Goal: Communication & Community: Answer question/provide support

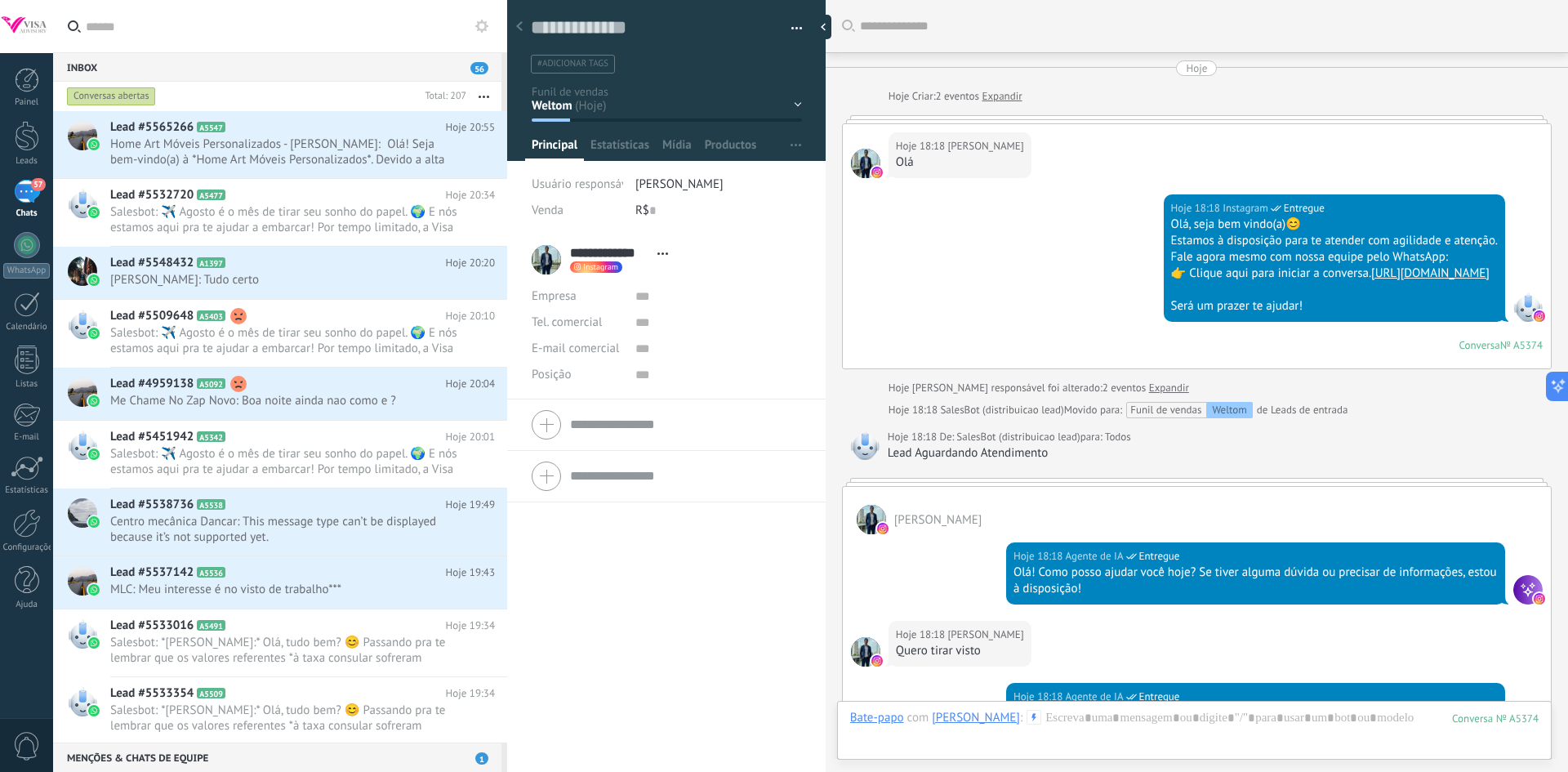
scroll to position [24, 0]
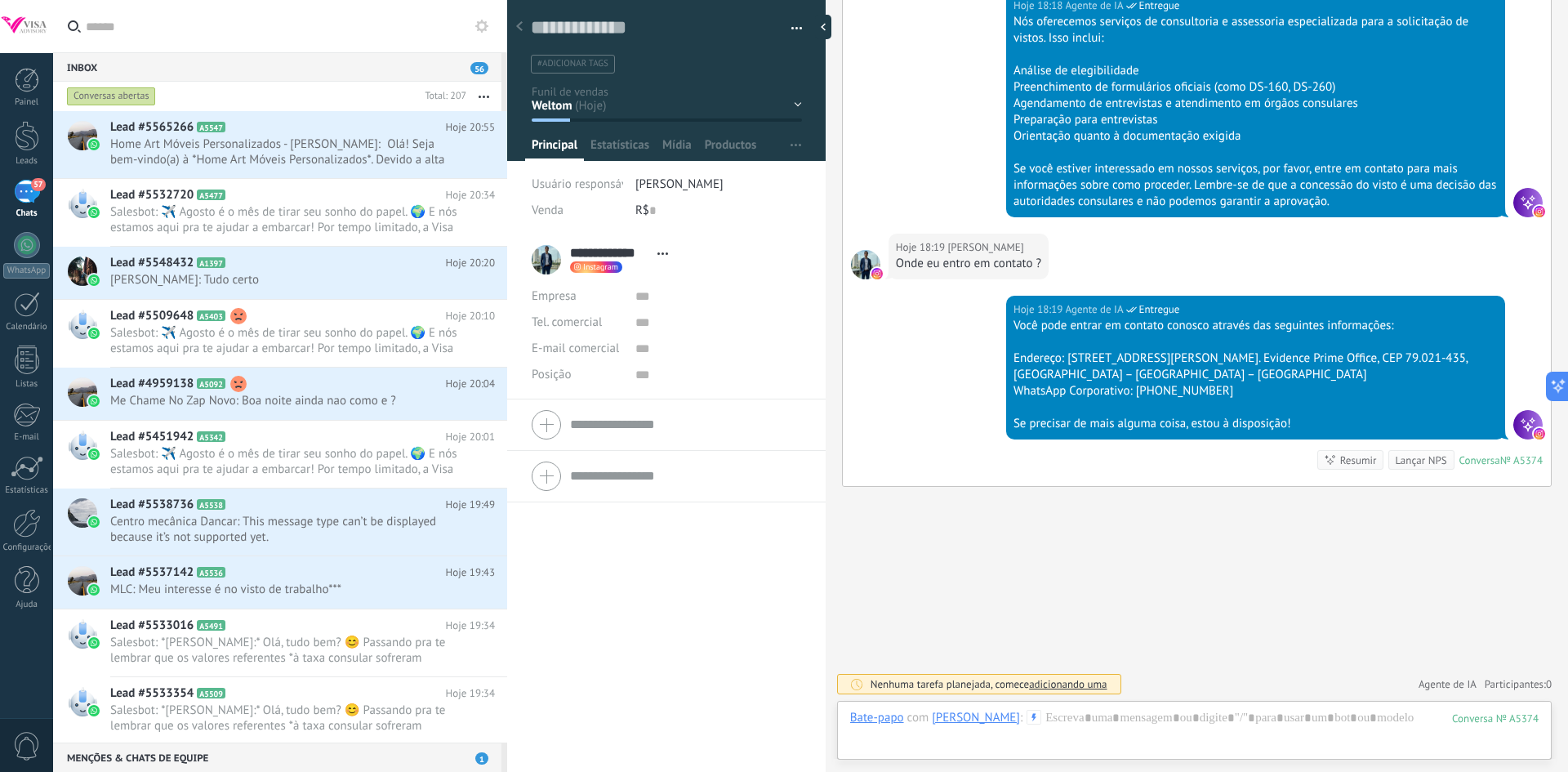
click at [19, 191] on div "57" at bounding box center [26, 191] width 26 height 23
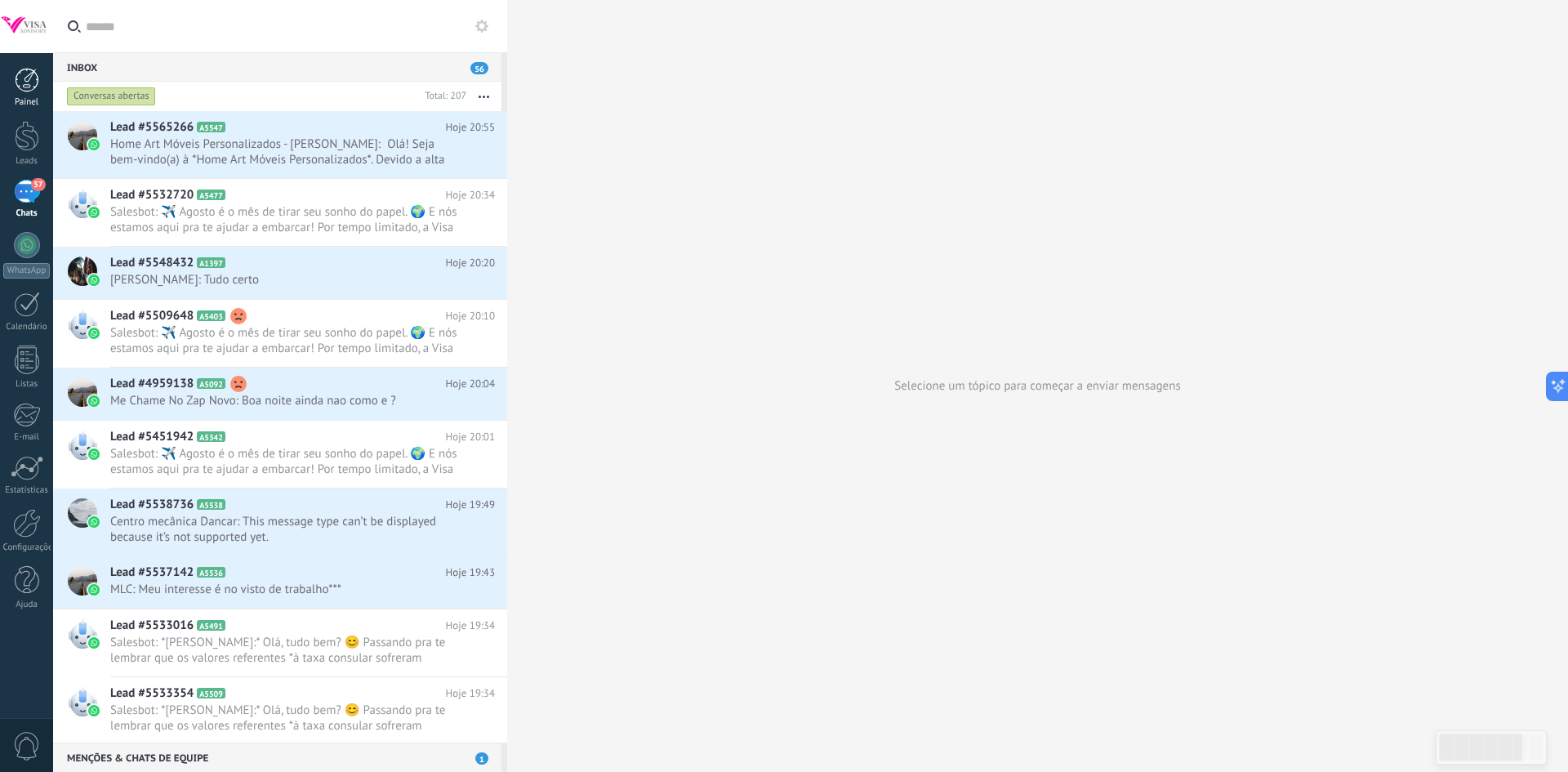
click at [31, 83] on div at bounding box center [26, 79] width 24 height 24
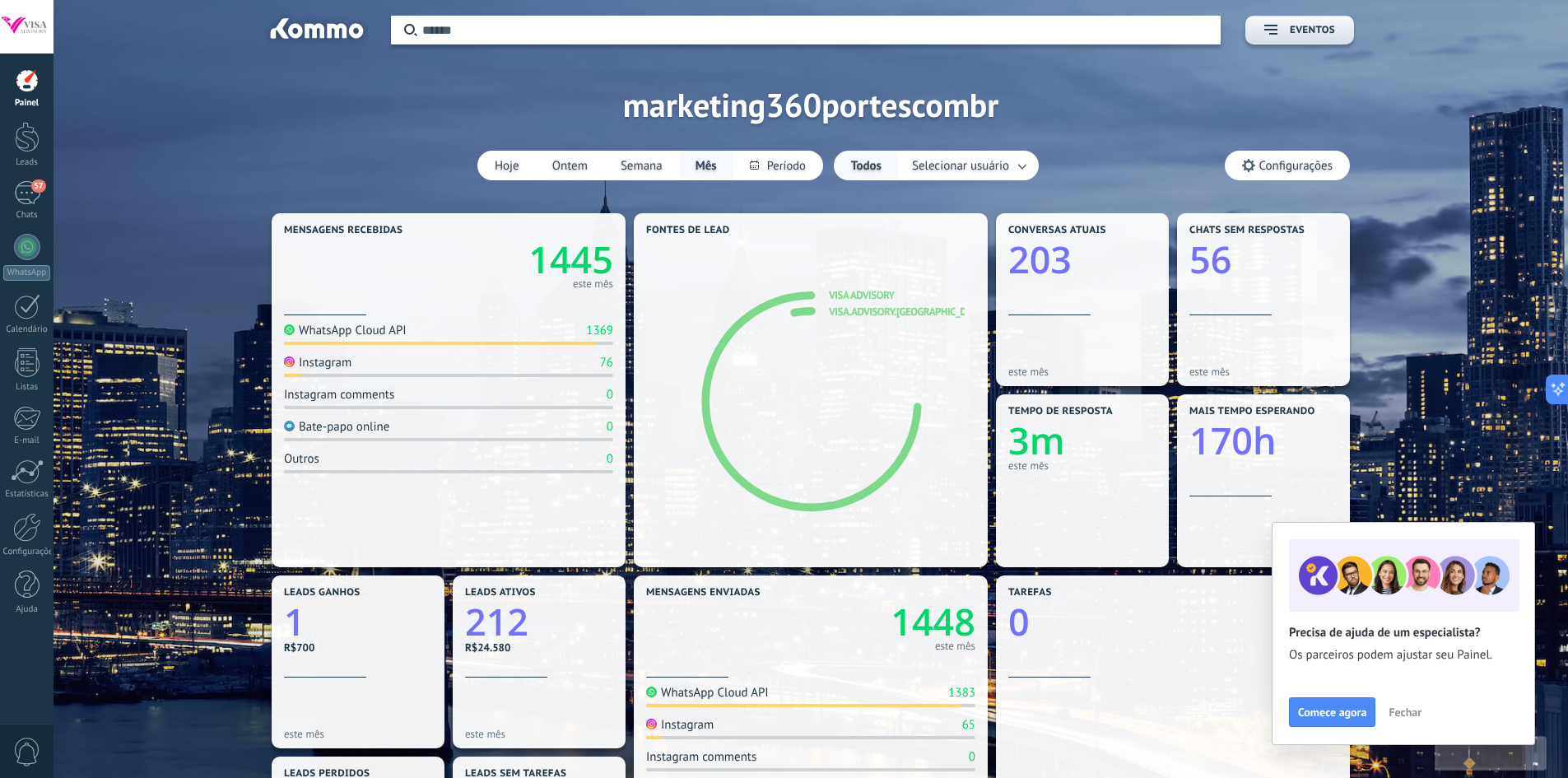
drag, startPoint x: 8, startPoint y: 559, endPoint x: 14, endPoint y: 536, distance: 23.8
click at [14, 536] on div "Painel Leads 57 Chats WhatsApp Clientes" at bounding box center [26, 350] width 53 height 563
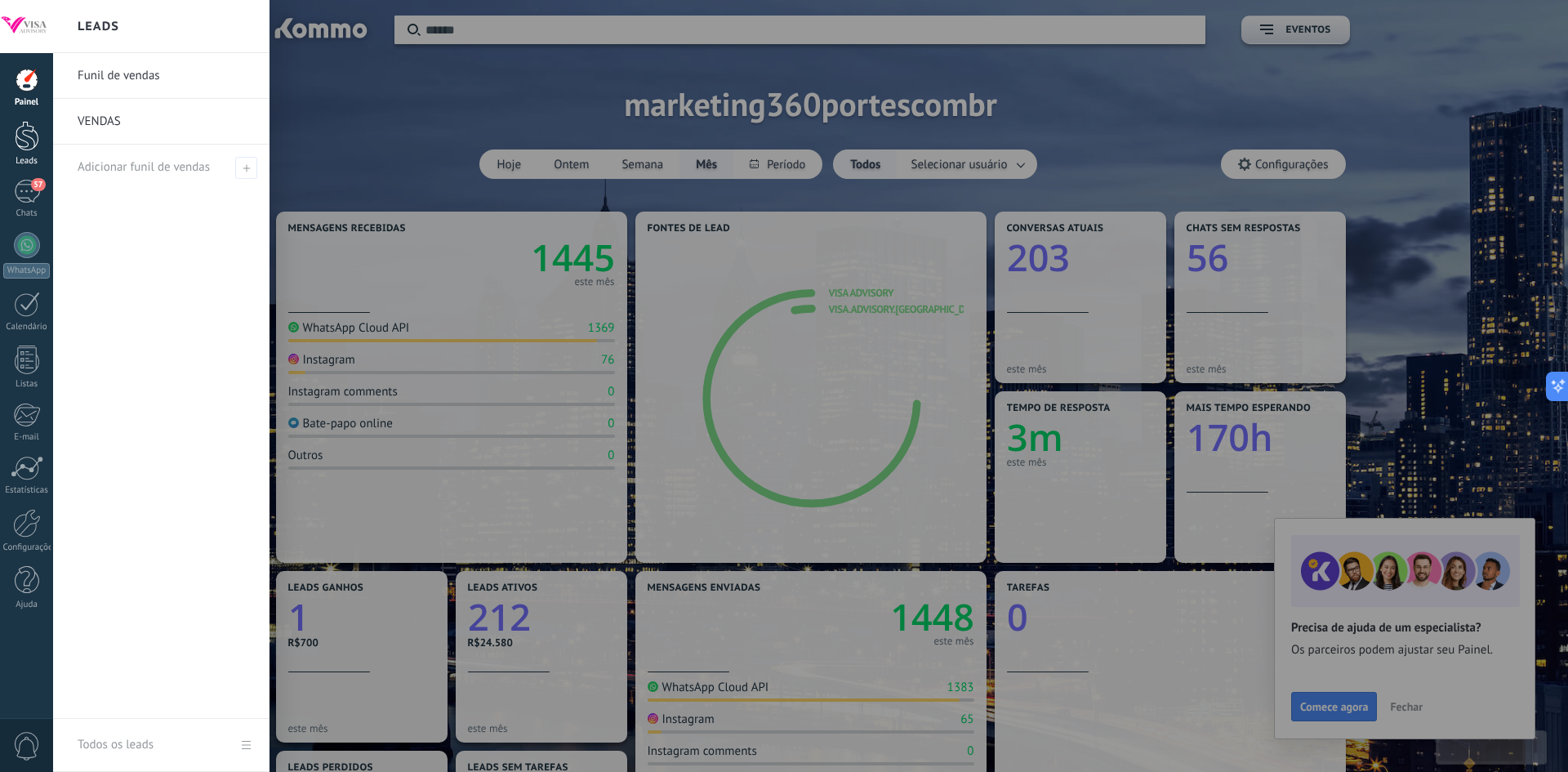
click at [27, 138] on div at bounding box center [26, 136] width 24 height 31
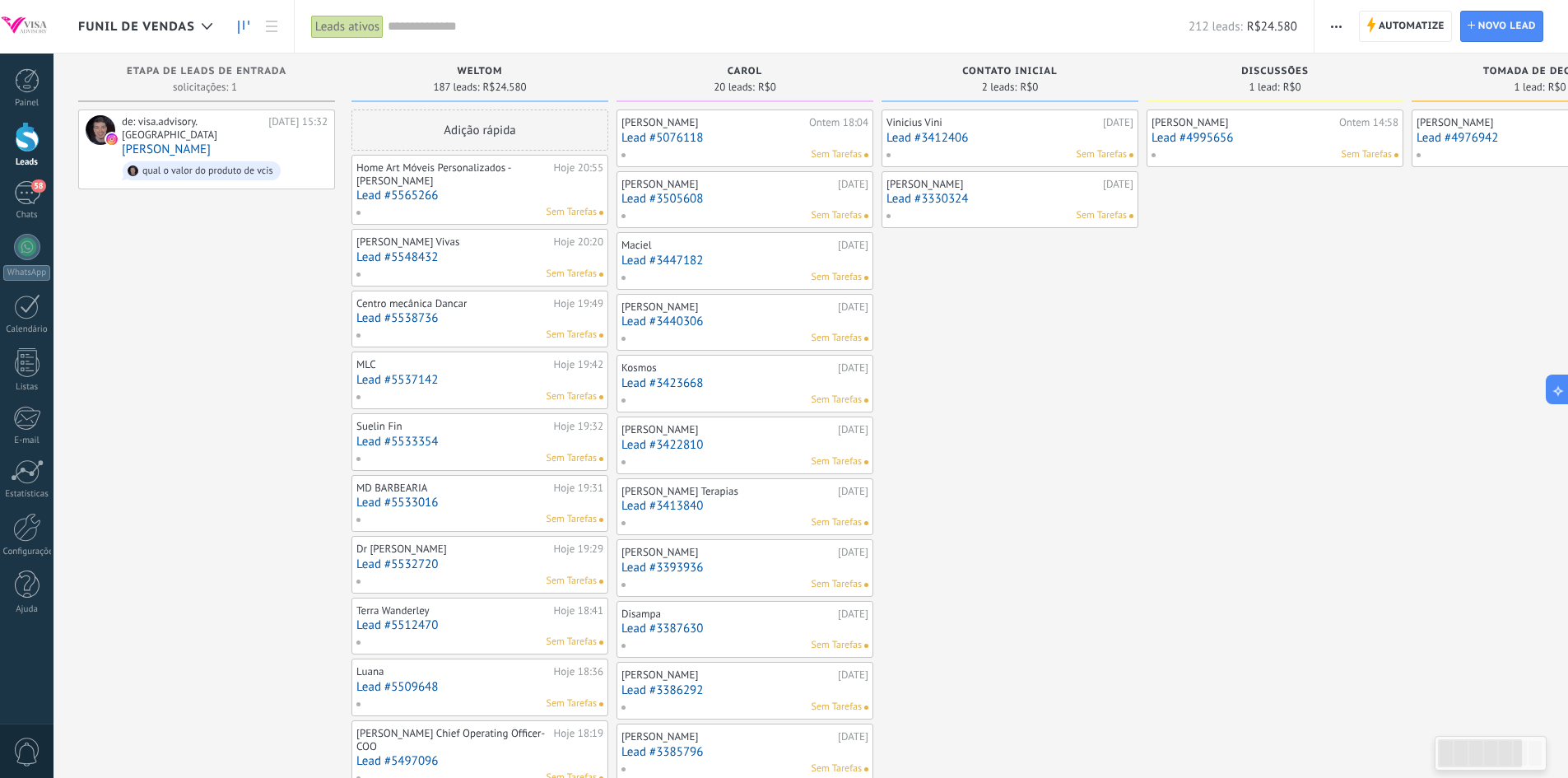
click at [832, 570] on link "Lead #3393936" at bounding box center [745, 567] width 247 height 14
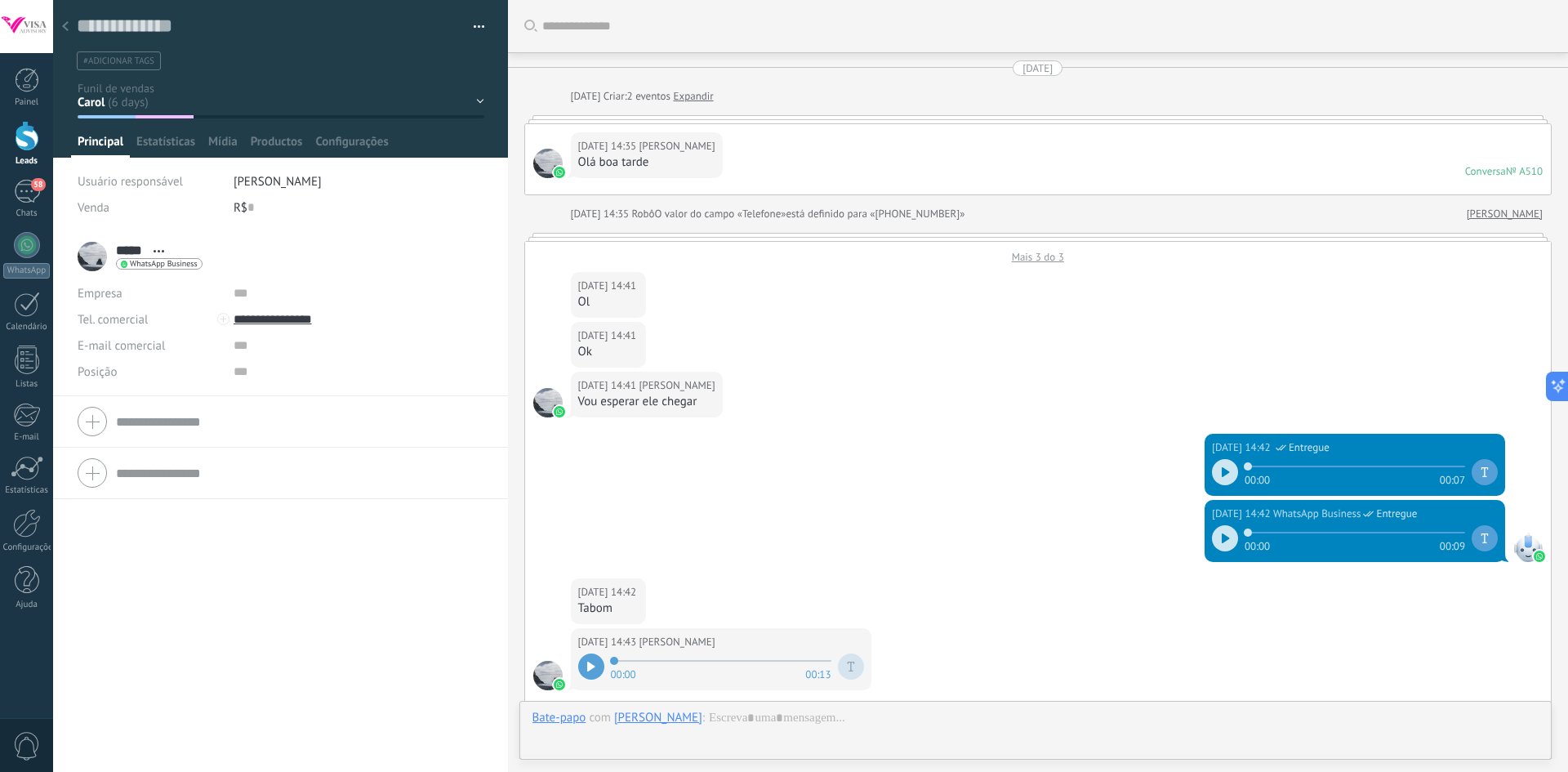
scroll to position [1773, 0]
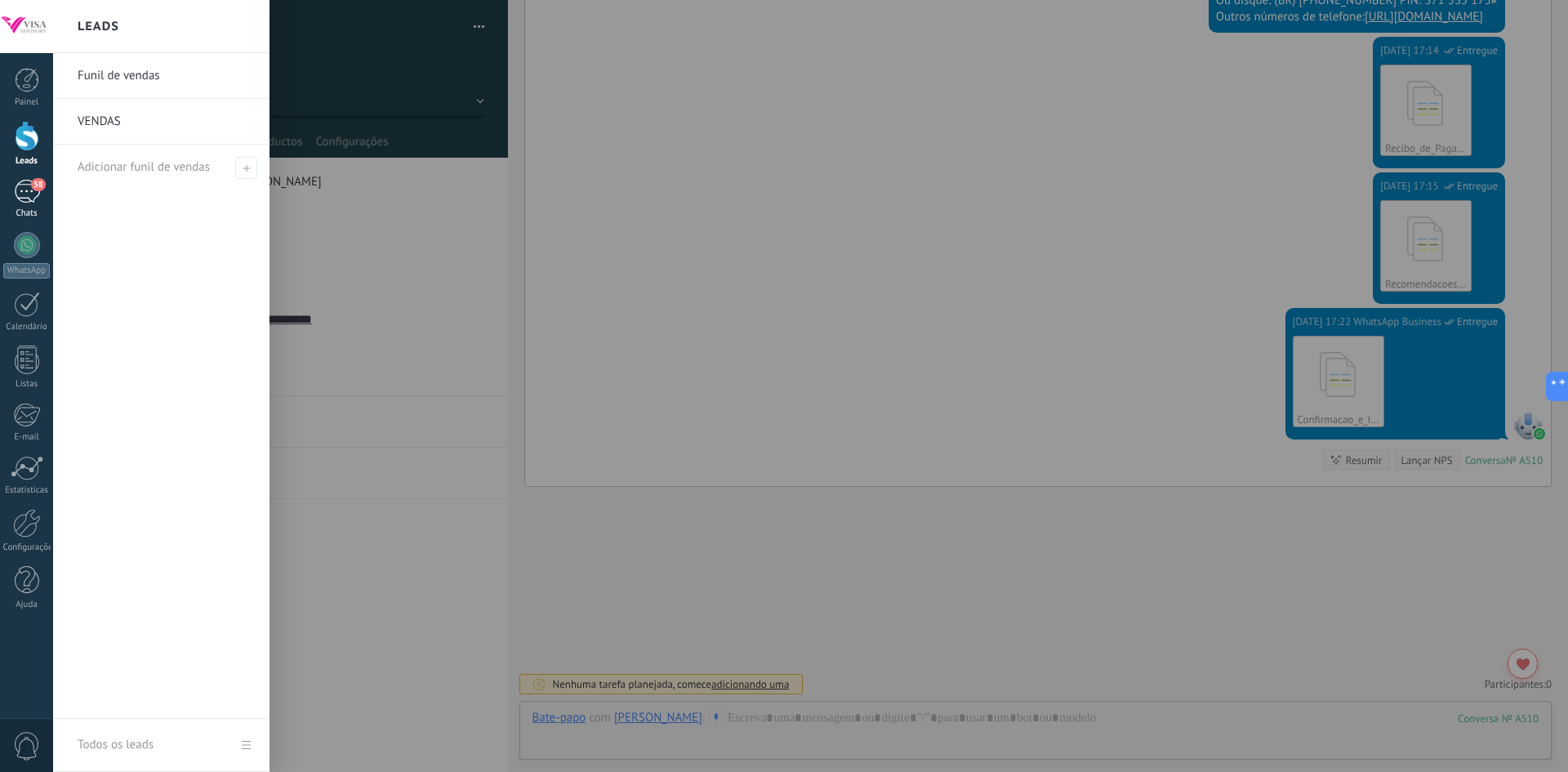
click at [20, 192] on div "58" at bounding box center [26, 191] width 26 height 23
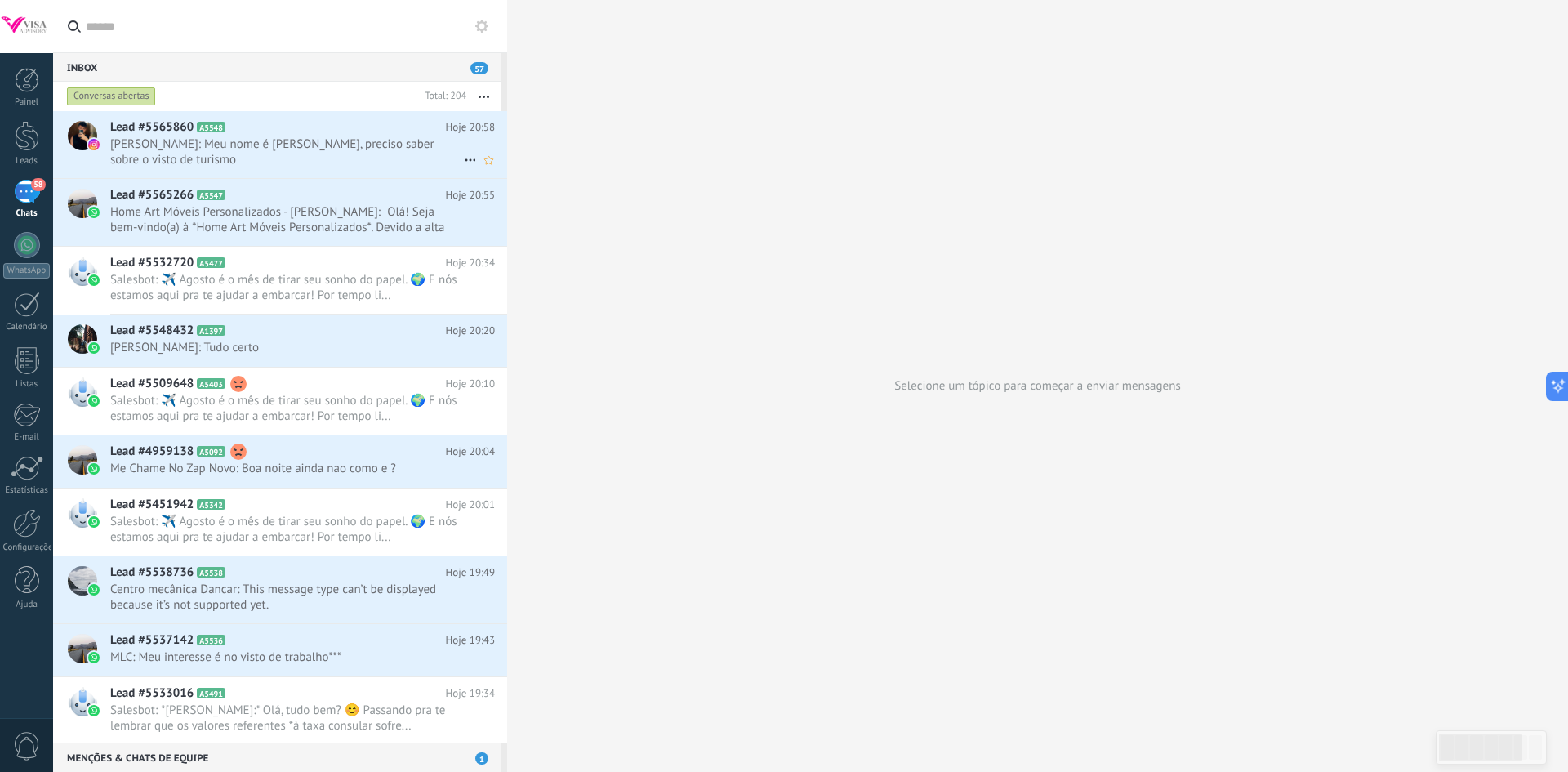
click at [153, 158] on span "[PERSON_NAME]: Meu nome é [PERSON_NAME], preciso saber sobre o visto de turismo" at bounding box center [287, 152] width 353 height 31
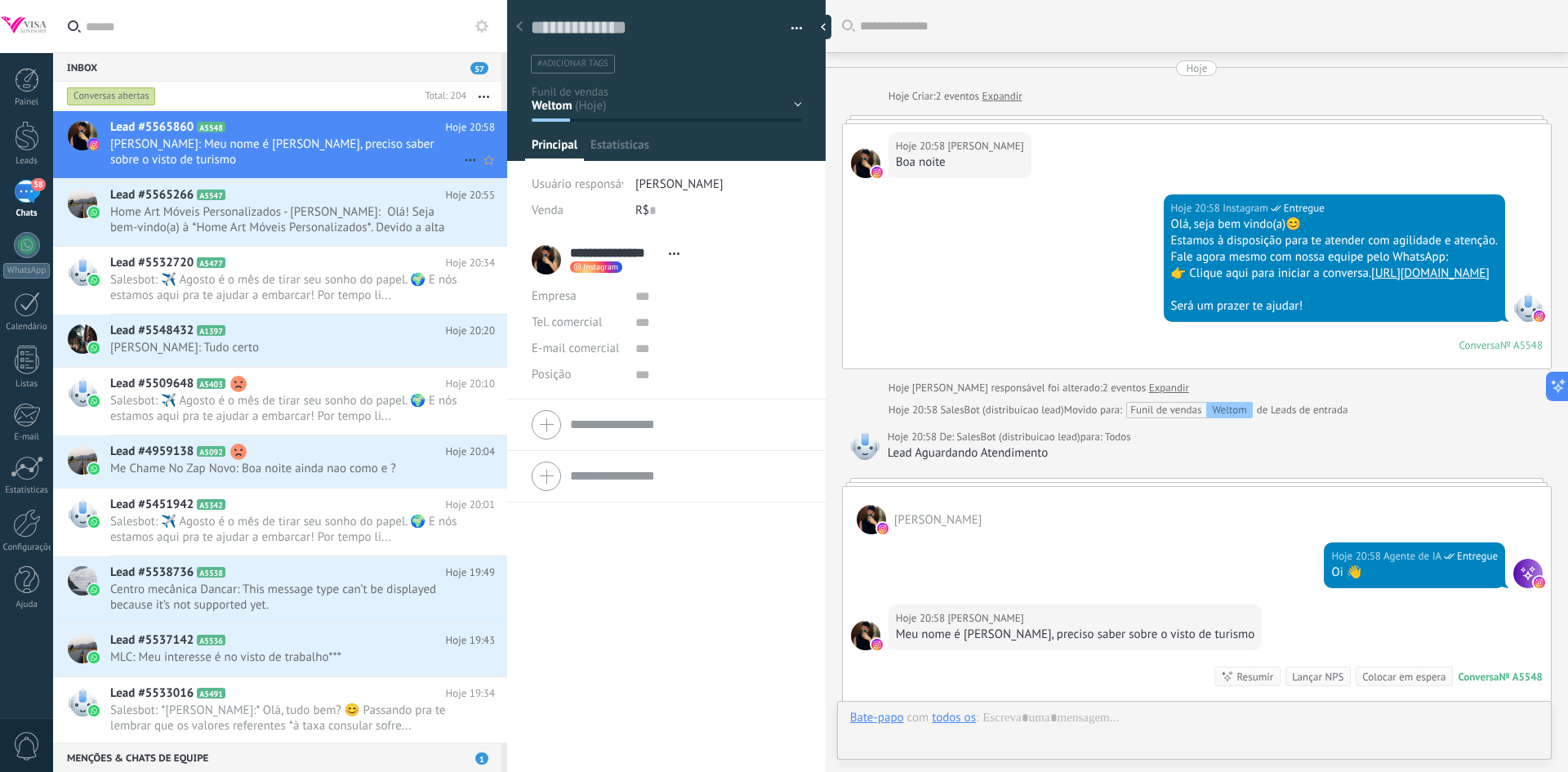
type textarea "**********"
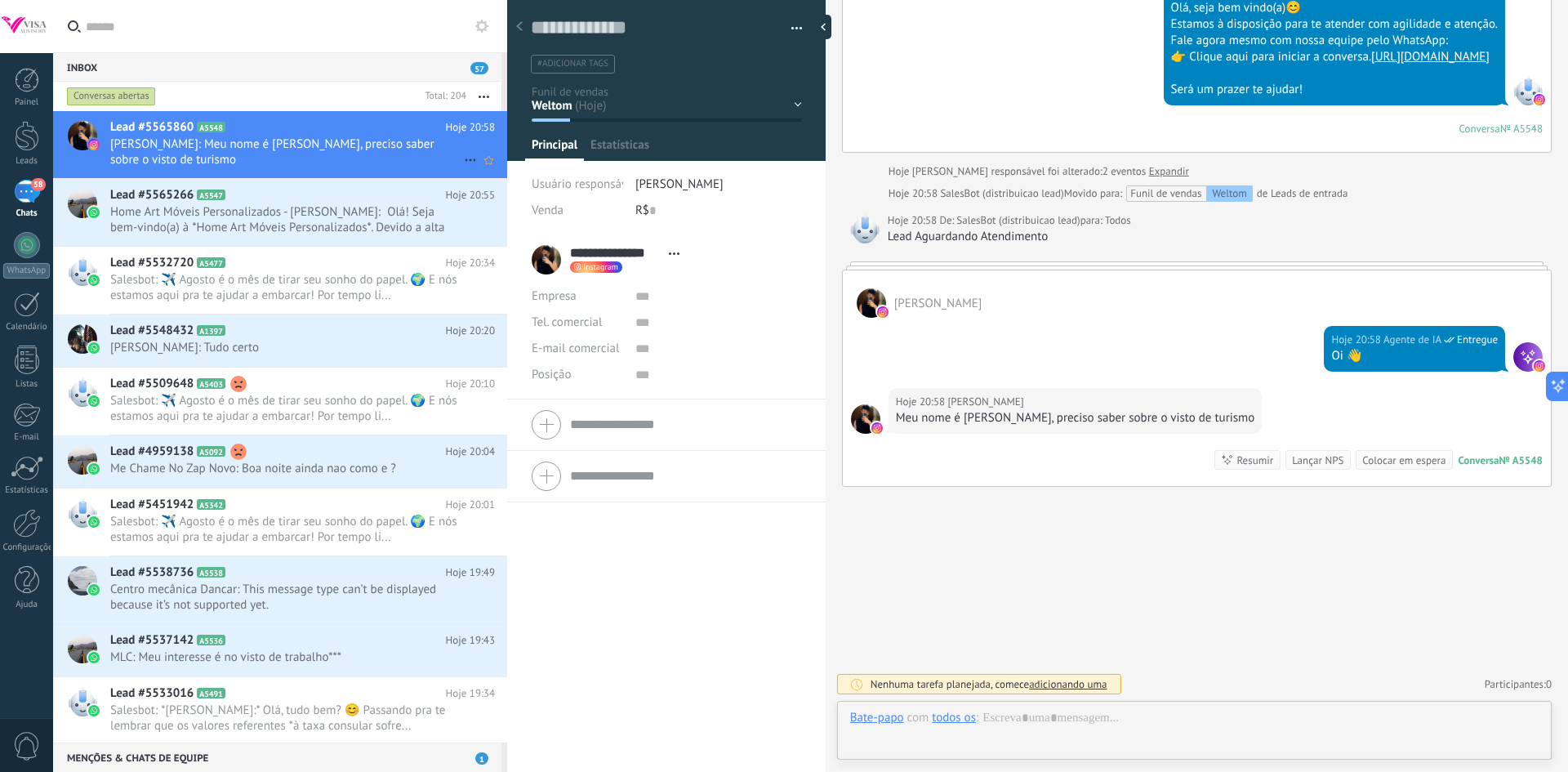
scroll to position [24, 0]
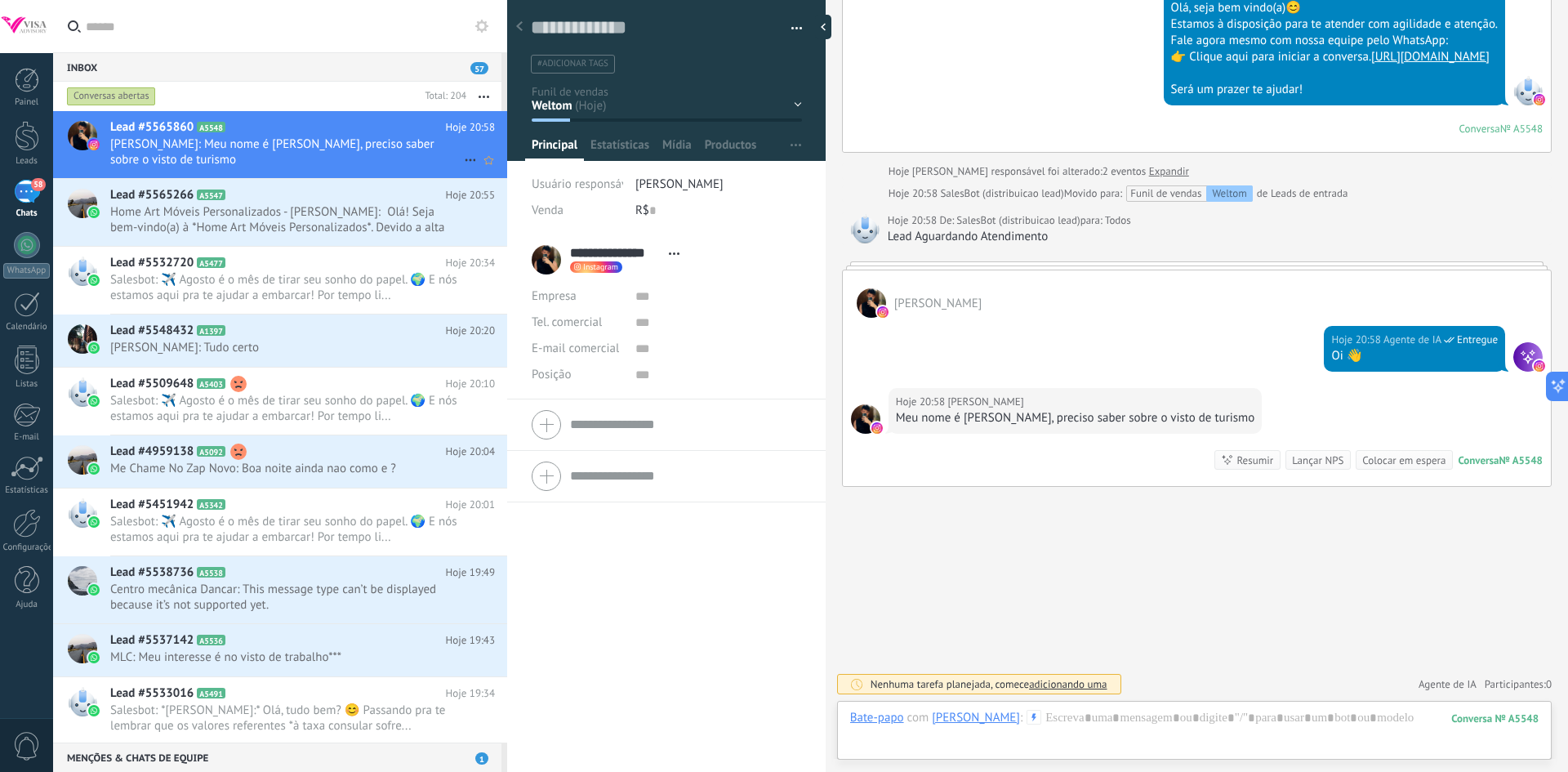
click at [465, 161] on use at bounding box center [470, 160] width 11 height 3
click at [465, 161] on li "Marcar como respondida" at bounding box center [542, 168] width 172 height 32
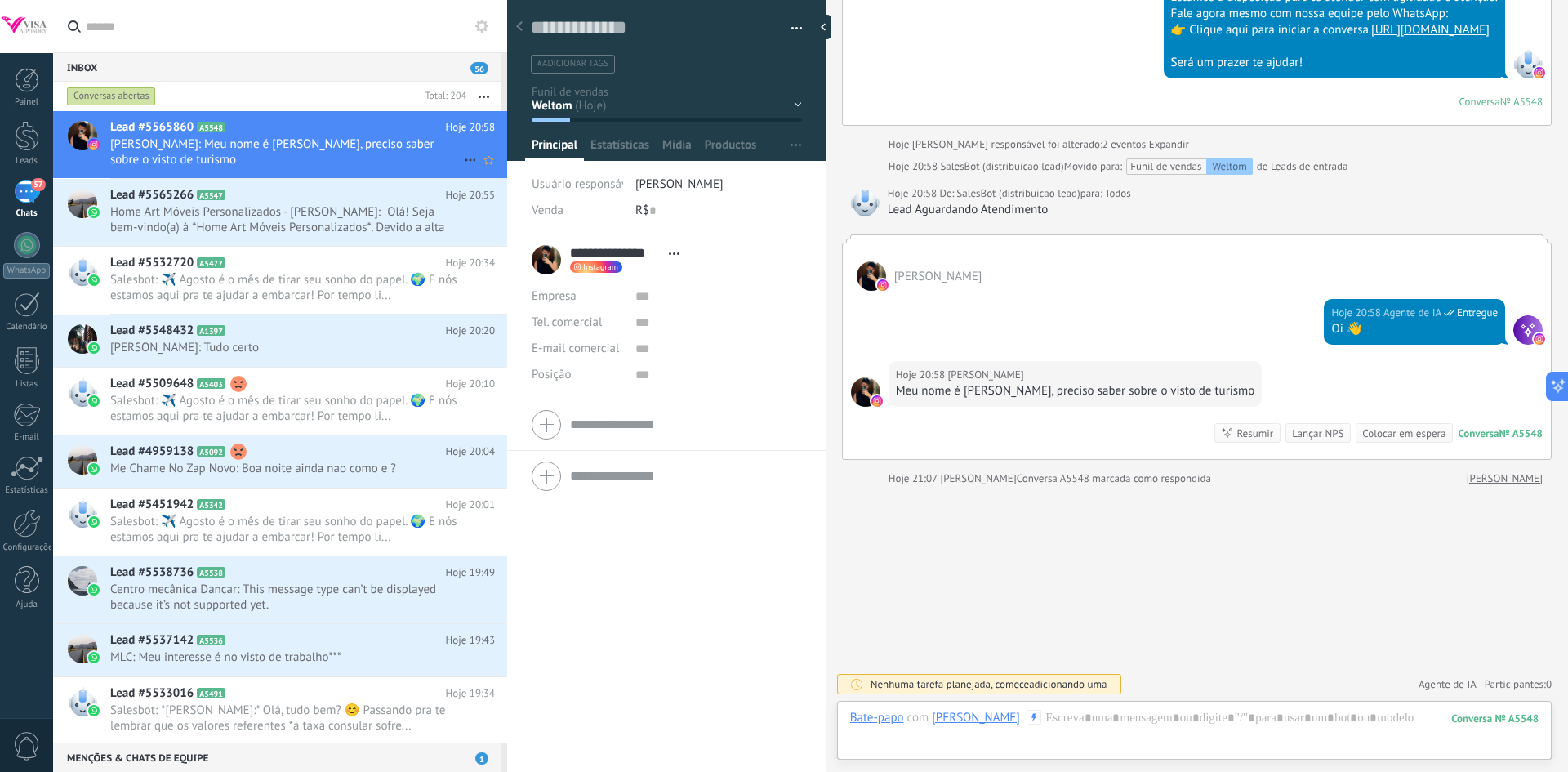
click at [465, 161] on use at bounding box center [470, 160] width 11 height 3
click at [1531, 337] on div at bounding box center [784, 386] width 1568 height 772
click at [1533, 337] on img at bounding box center [1538, 339] width 12 height 12
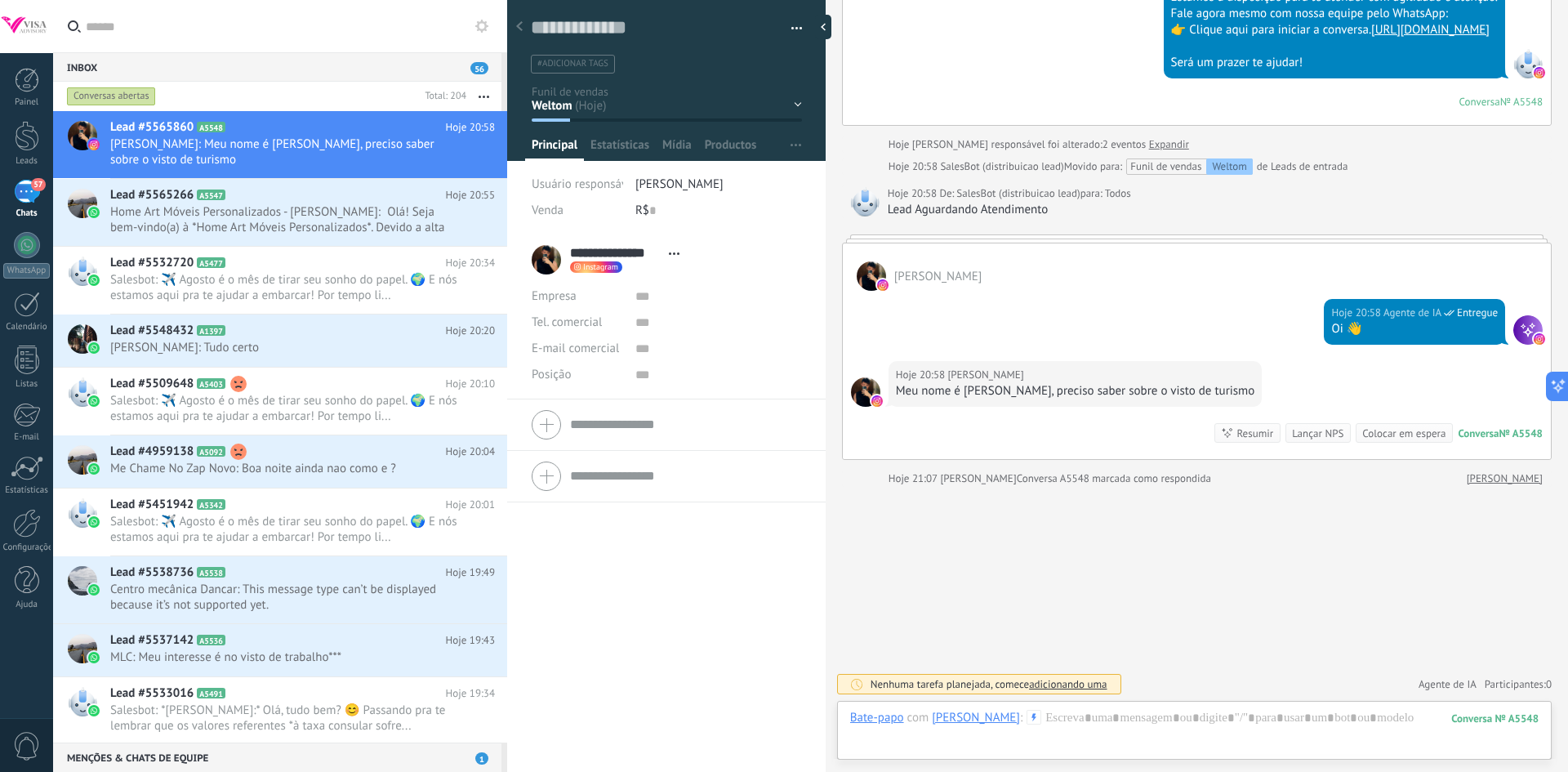
click at [1533, 339] on img at bounding box center [1538, 339] width 12 height 12
